Goal: Task Accomplishment & Management: Use online tool/utility

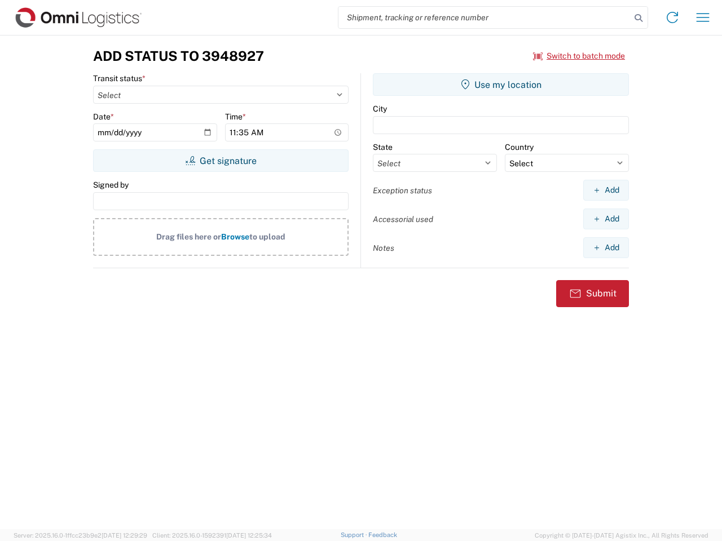
click at [484, 17] on input "search" at bounding box center [484, 17] width 292 height 21
click at [638, 18] on icon at bounding box center [638, 18] width 16 height 16
click at [672, 17] on icon at bounding box center [672, 17] width 18 height 18
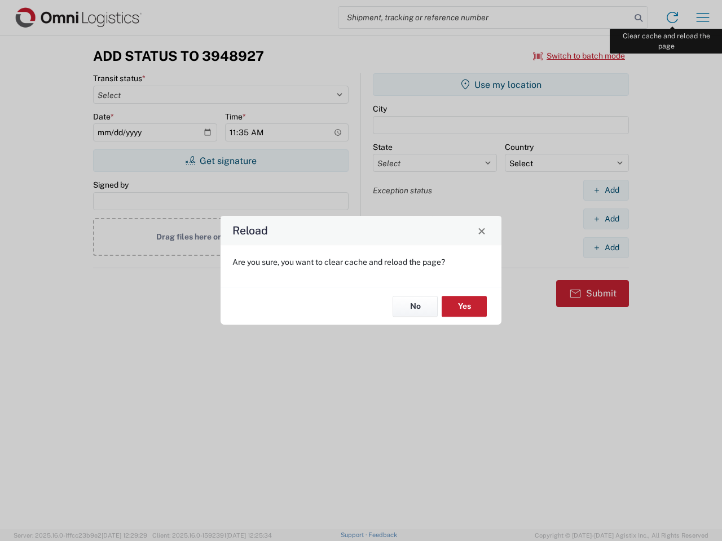
click at [702, 17] on div "Reload Are you sure, you want to clear cache and reload the page? No Yes" at bounding box center [361, 270] width 722 height 541
click at [579, 56] on div "Reload Are you sure, you want to clear cache and reload the page? No Yes" at bounding box center [361, 270] width 722 height 541
click at [220, 161] on div "Reload Are you sure, you want to clear cache and reload the page? No Yes" at bounding box center [361, 270] width 722 height 541
click at [501, 85] on div "Reload Are you sure, you want to clear cache and reload the page? No Yes" at bounding box center [361, 270] width 722 height 541
click at [606, 190] on div "Reload Are you sure, you want to clear cache and reload the page? No Yes" at bounding box center [361, 270] width 722 height 541
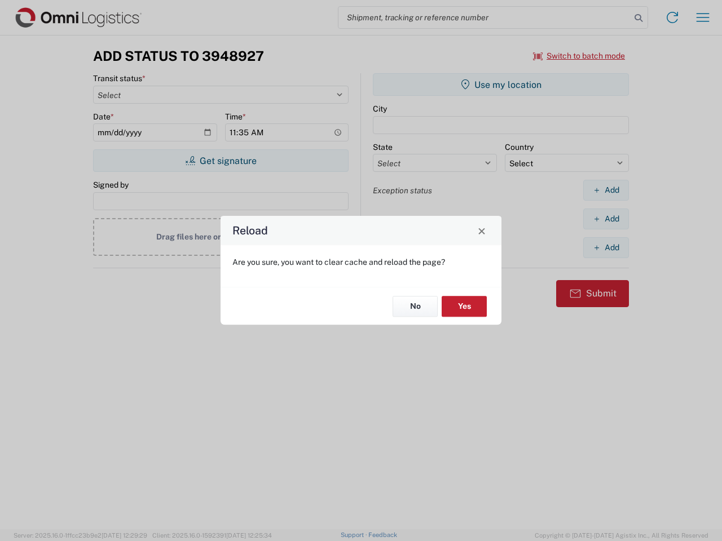
click at [606, 219] on div "Reload Are you sure, you want to clear cache and reload the page? No Yes" at bounding box center [361, 270] width 722 height 541
click at [606, 248] on div "Reload Are you sure, you want to clear cache and reload the page? No Yes" at bounding box center [361, 270] width 722 height 541
